Goal: Check status: Check status

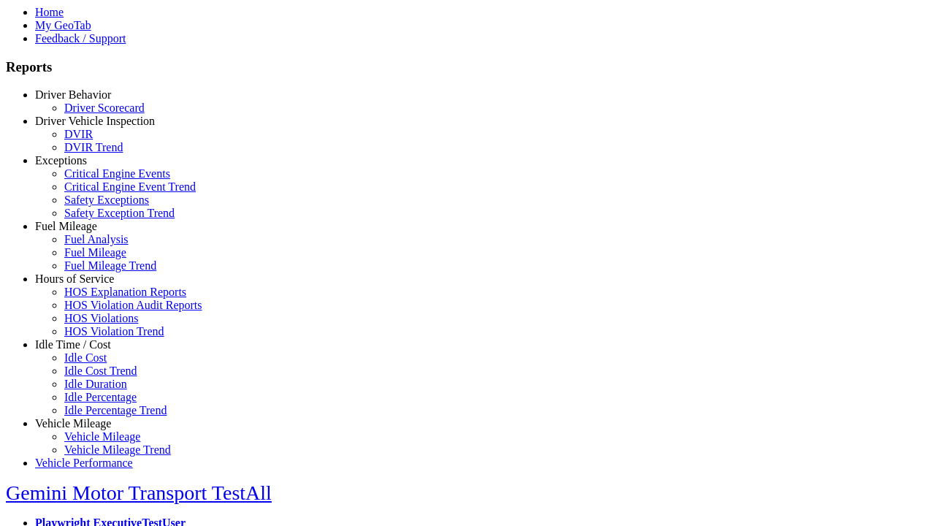
click at [84, 167] on link "Exceptions" at bounding box center [61, 160] width 52 height 12
click at [95, 193] on link "Critical Engine Event Trend" at bounding box center [129, 186] width 131 height 12
select select "**********"
type input "**********"
